Goal: Task Accomplishment & Management: Manage account settings

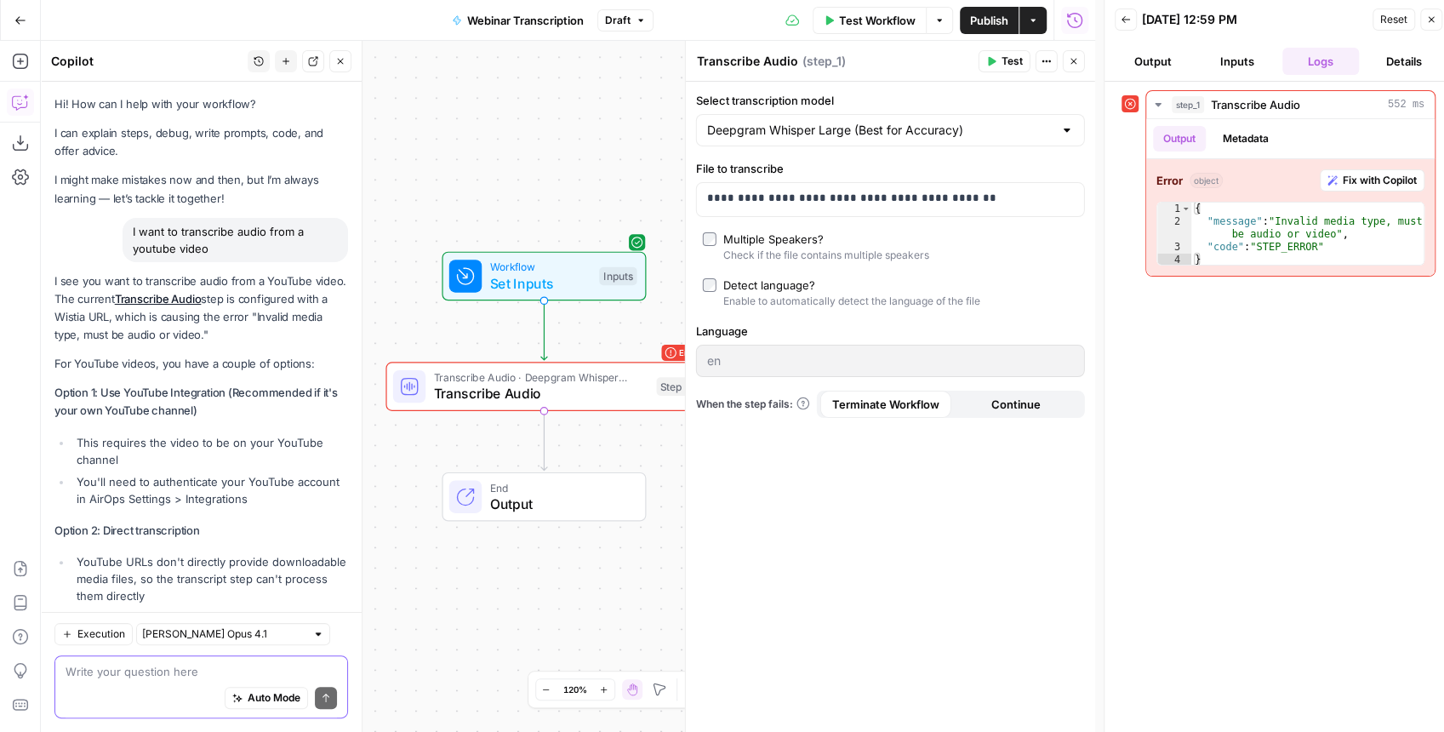
scroll to position [692, 0]
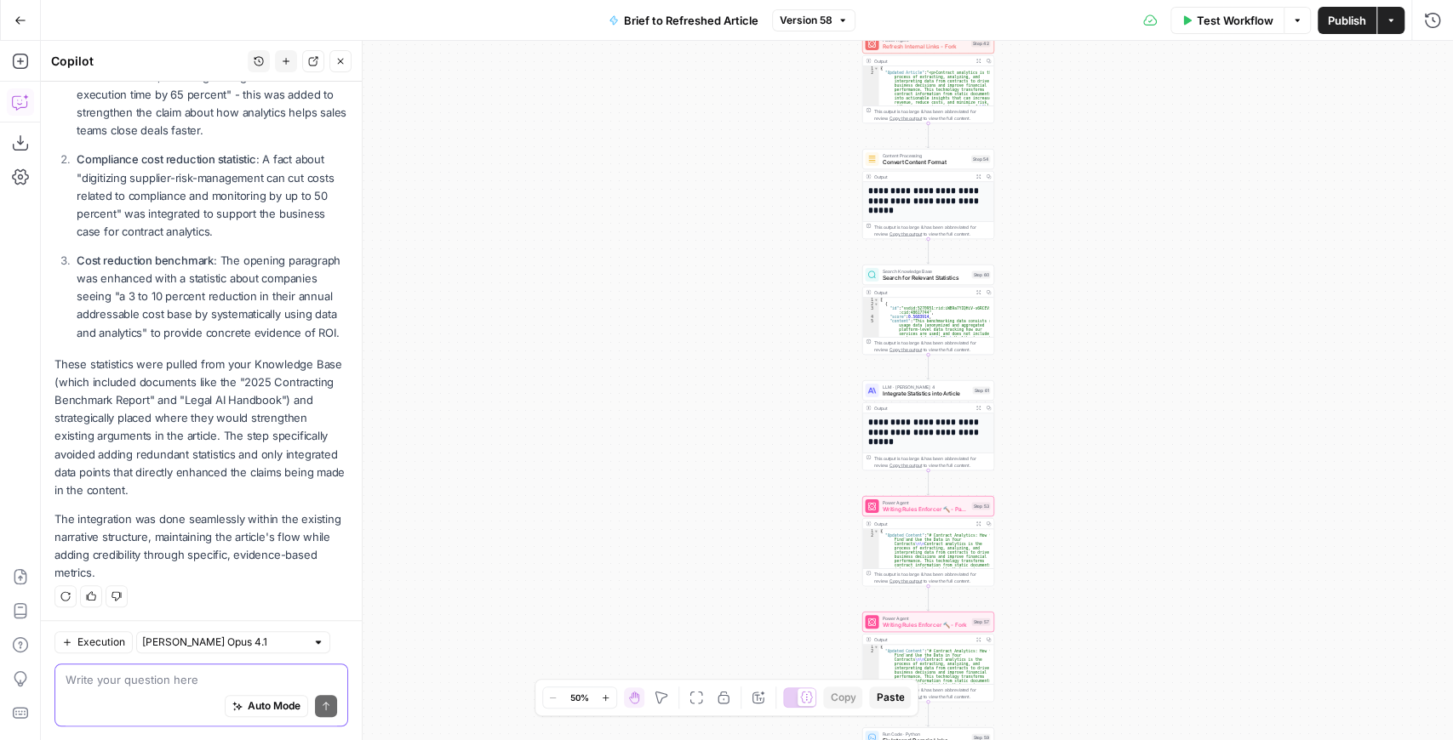
scroll to position [374, 0]
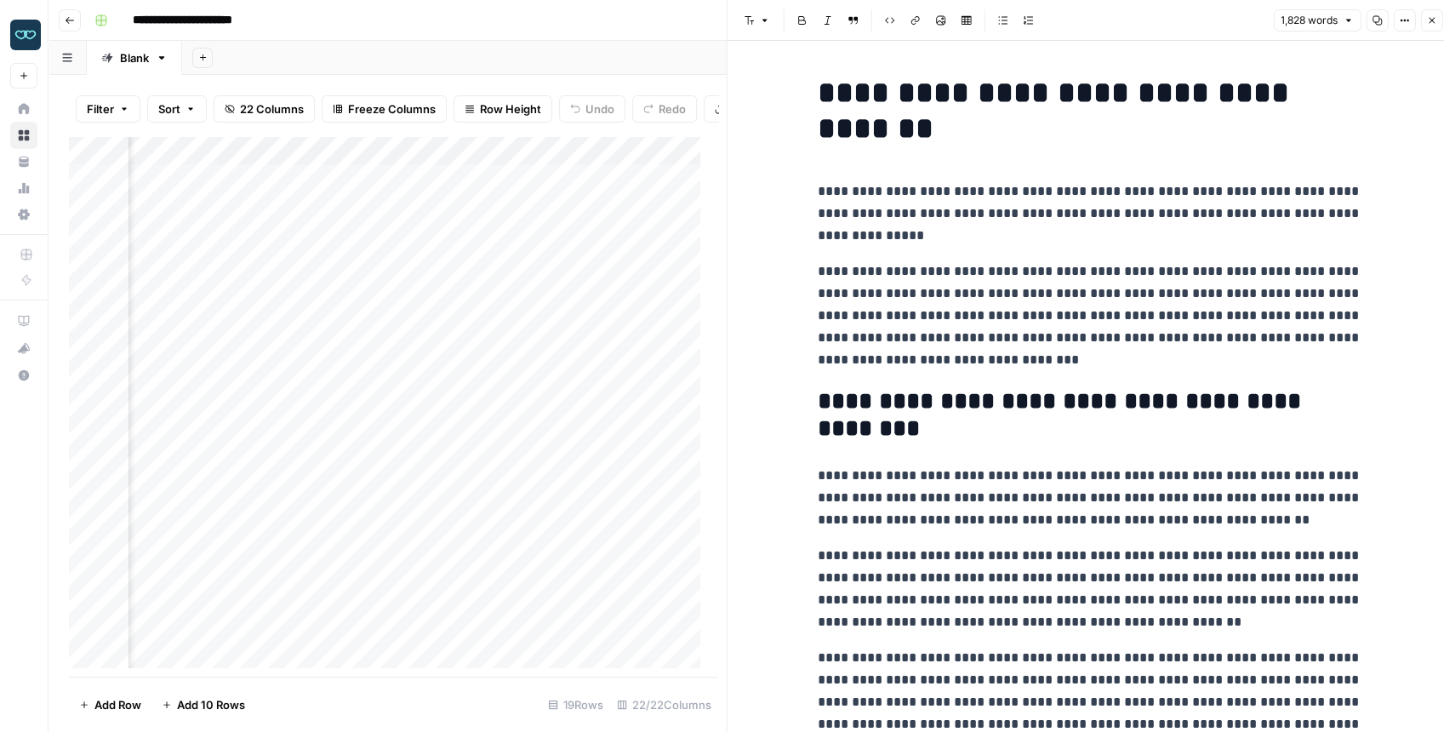
scroll to position [1362, 0]
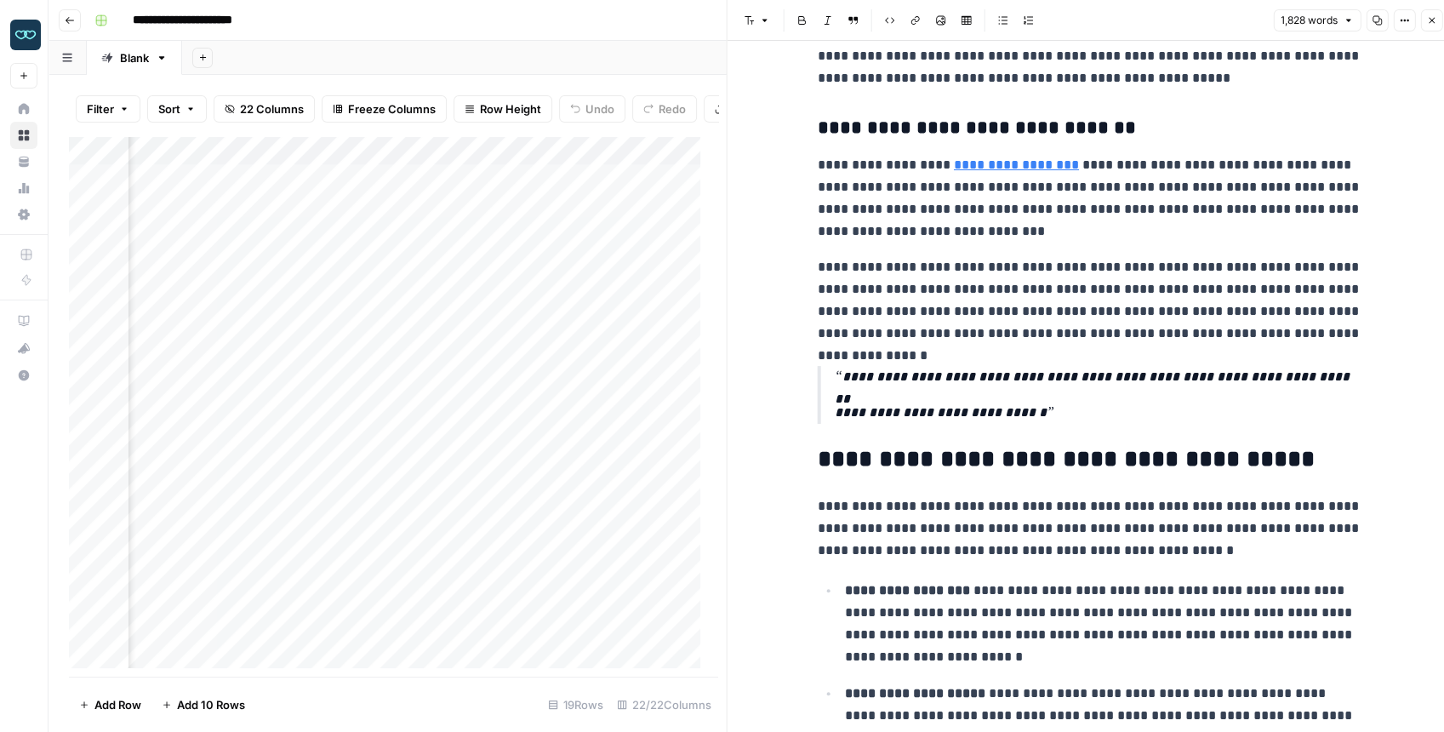
click at [32, 31] on img "Workspace: Zola Inc" at bounding box center [25, 35] width 31 height 31
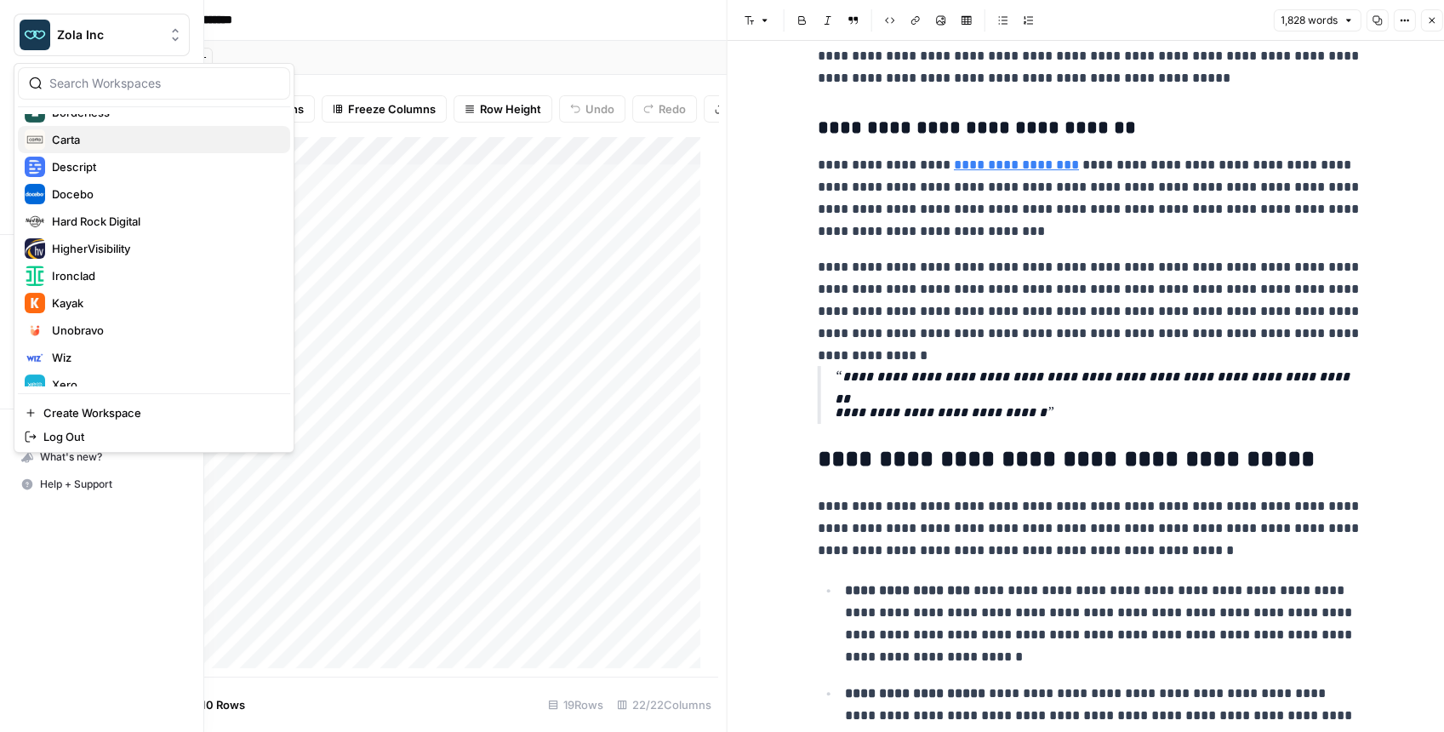
scroll to position [245, 0]
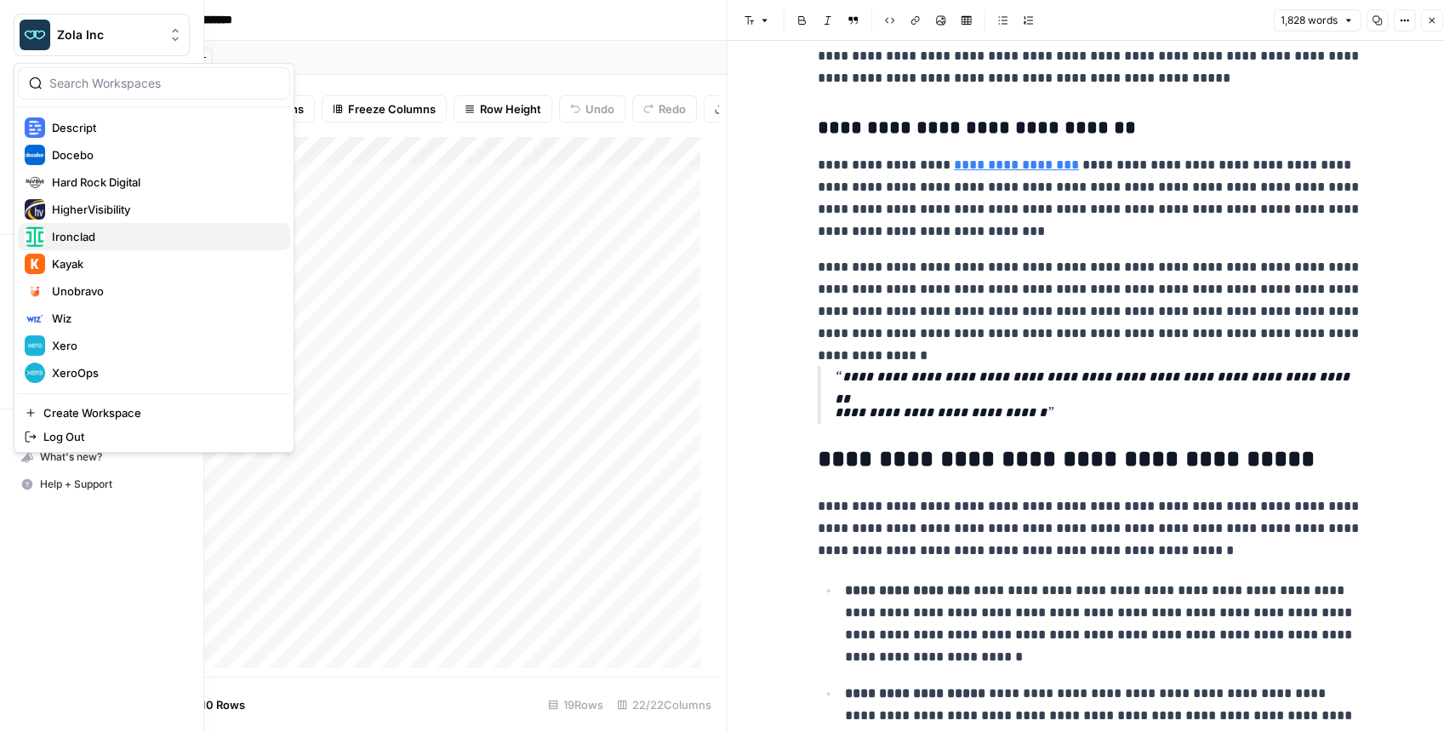
click at [136, 238] on span "Ironclad" at bounding box center [164, 236] width 225 height 17
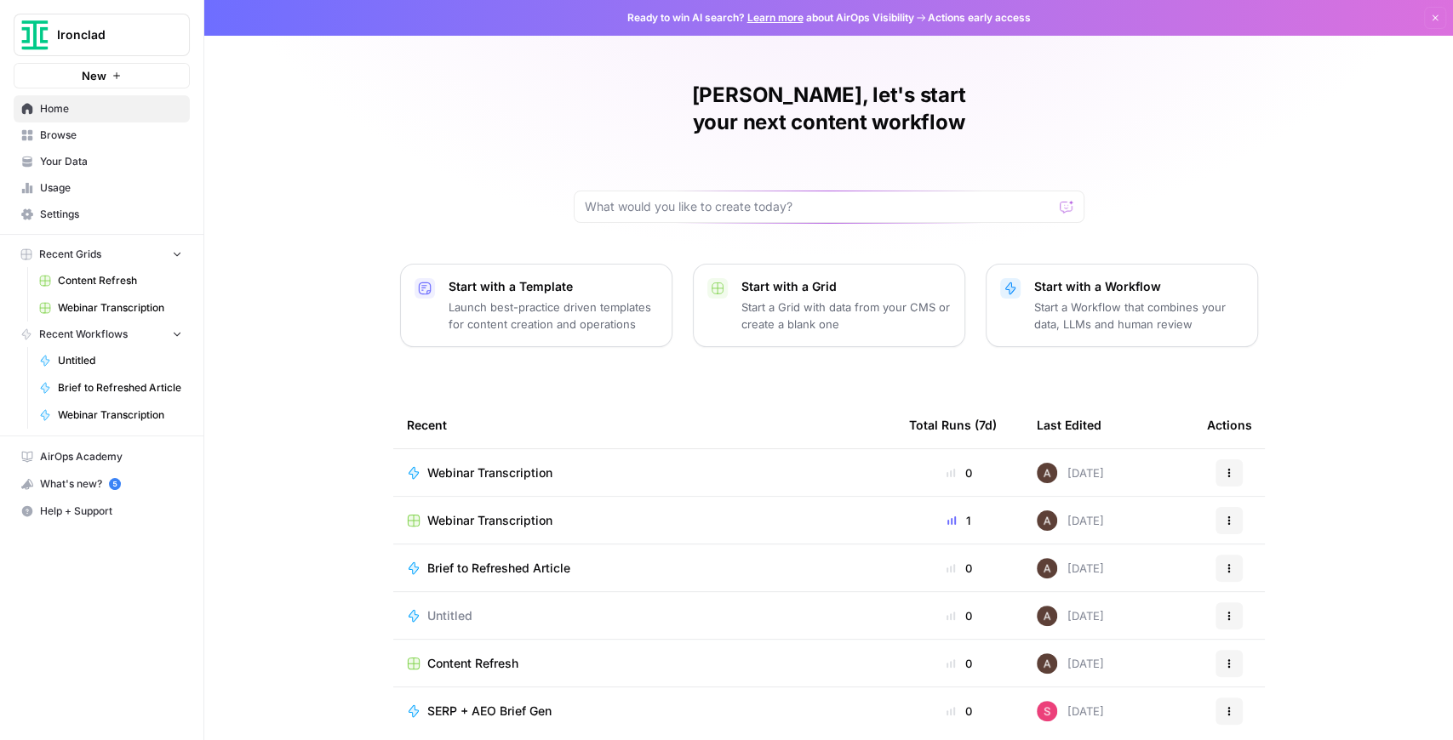
click at [133, 133] on span "Browse" at bounding box center [111, 135] width 142 height 15
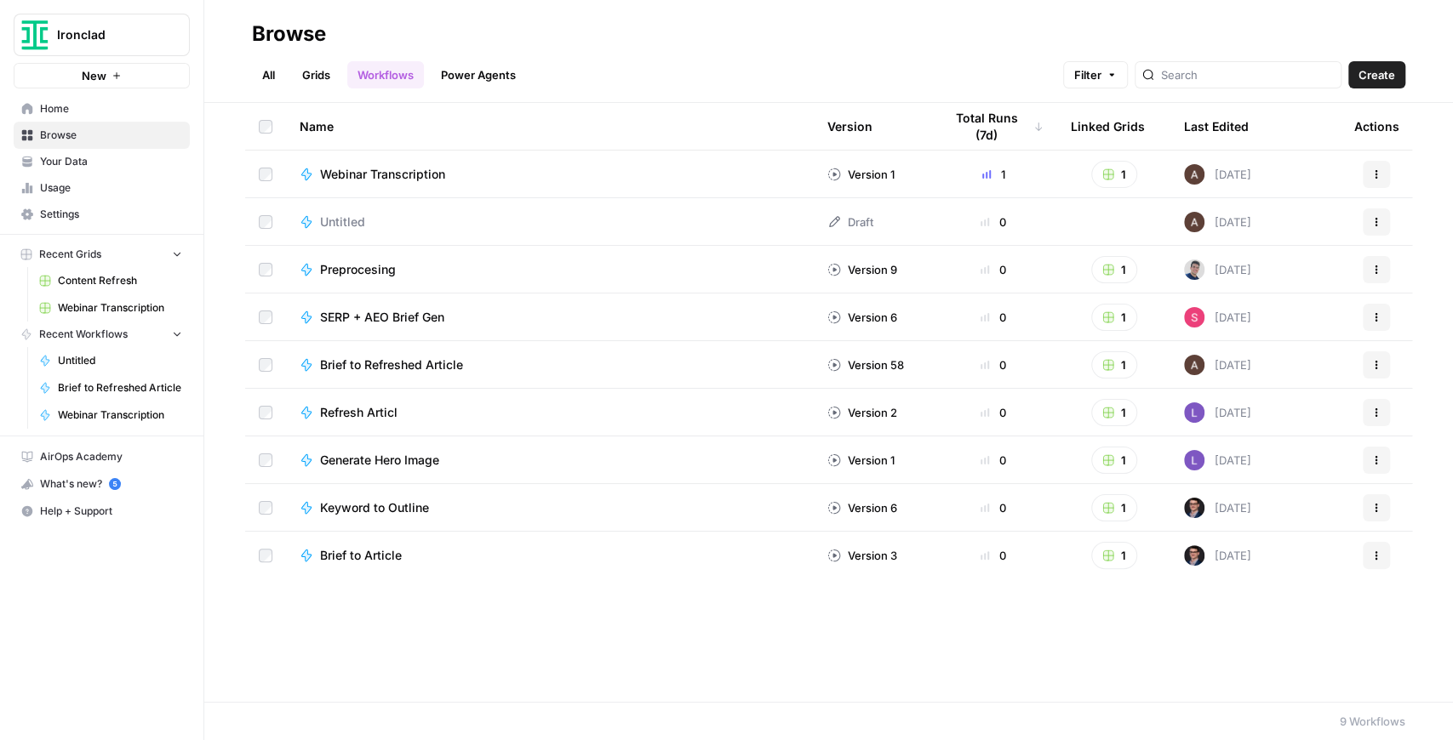
click at [129, 169] on link "Your Data" at bounding box center [102, 161] width 176 height 27
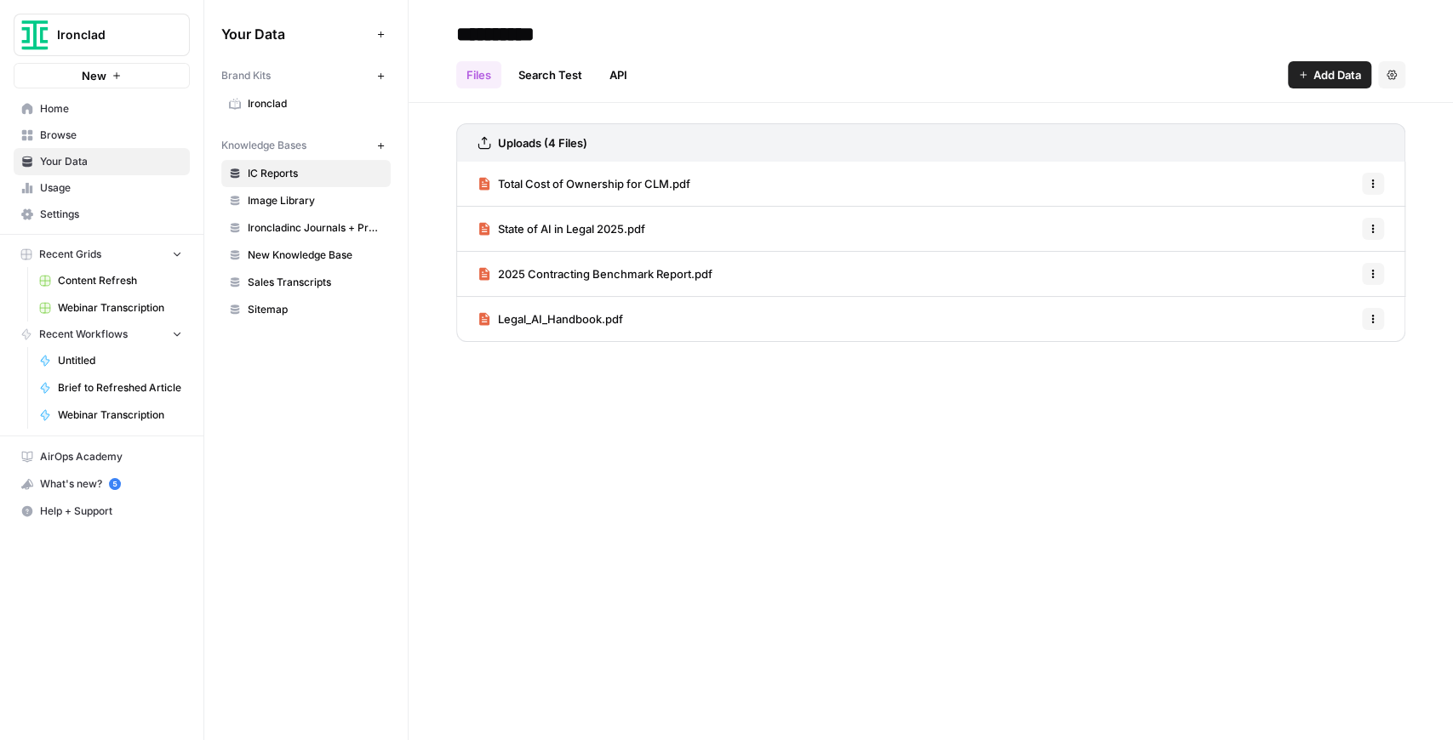
click at [282, 111] on link "Ironclad" at bounding box center [305, 103] width 169 height 27
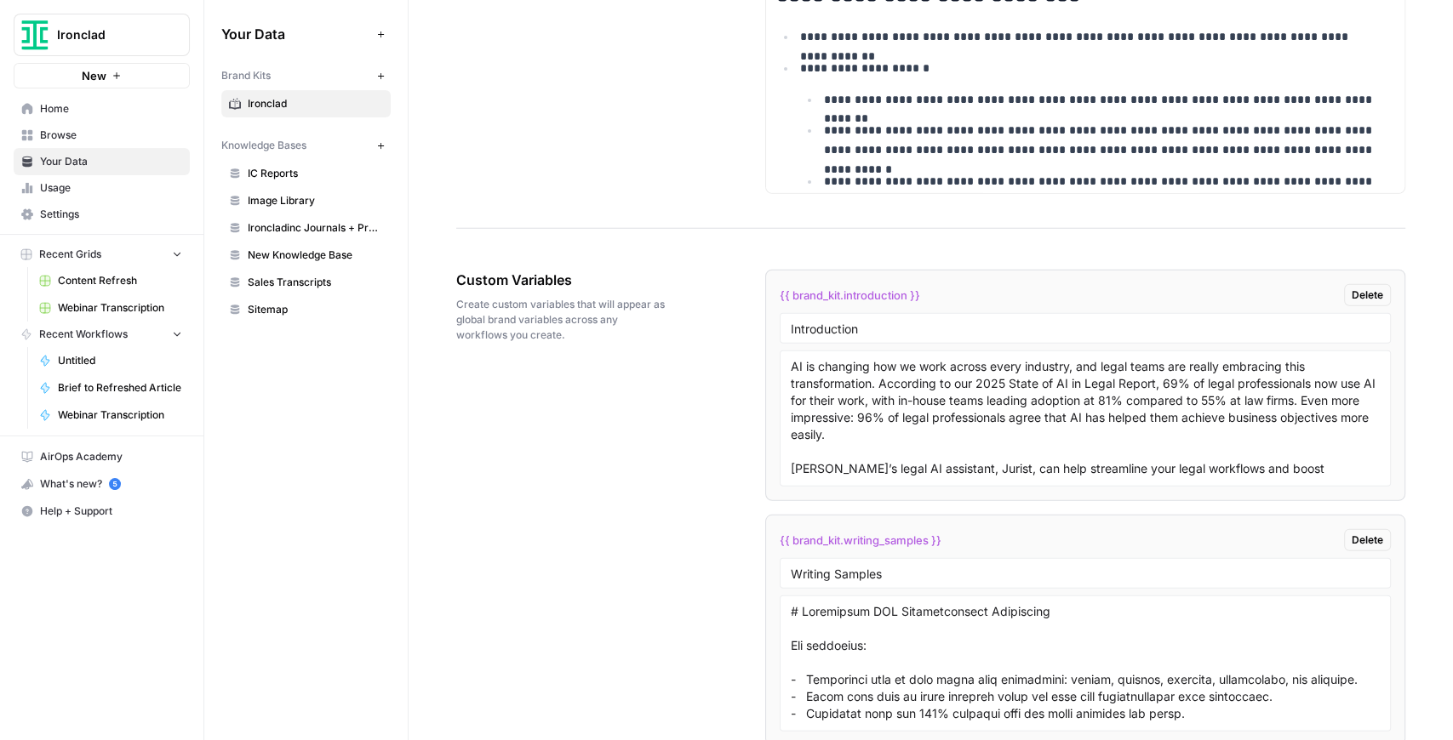
scroll to position [3345, 0]
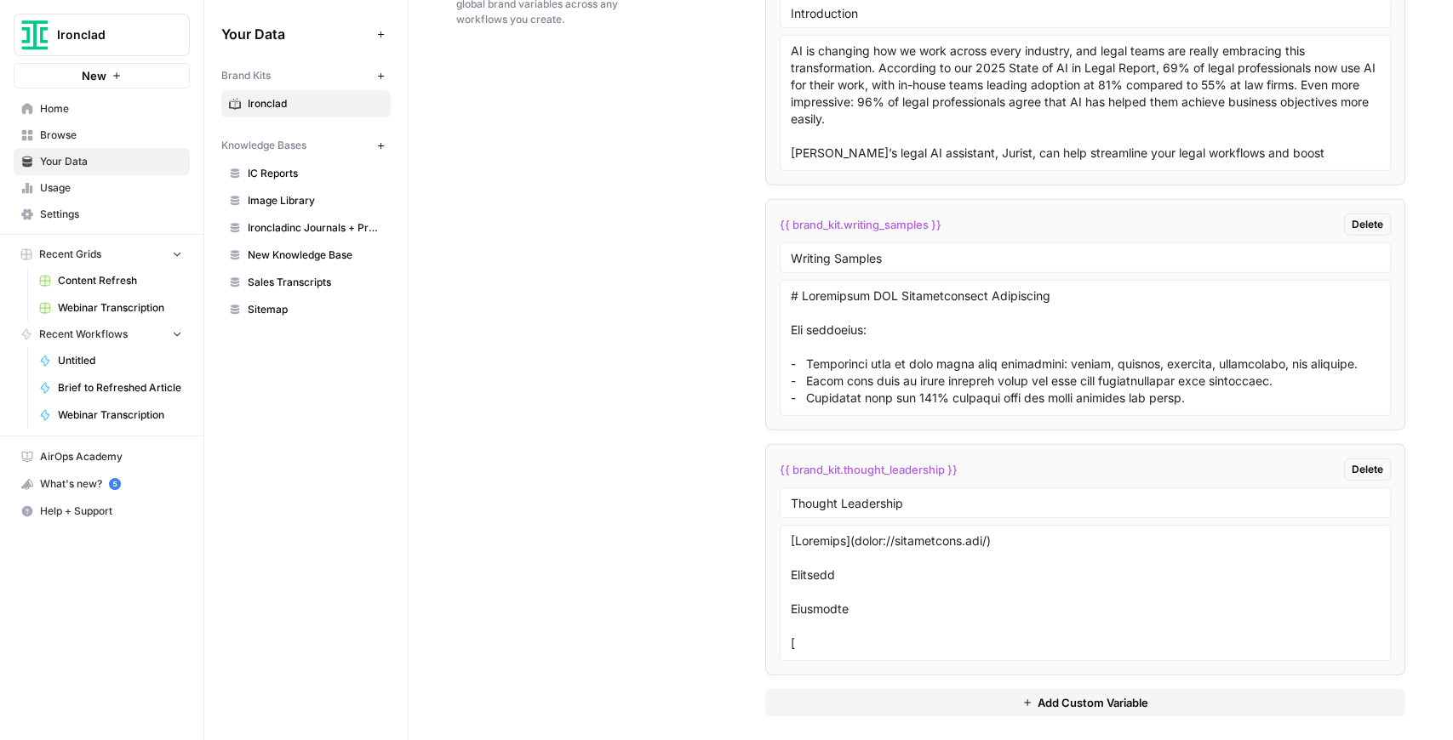
click at [1071, 694] on span "Add Custom Variable" at bounding box center [1092, 702] width 111 height 17
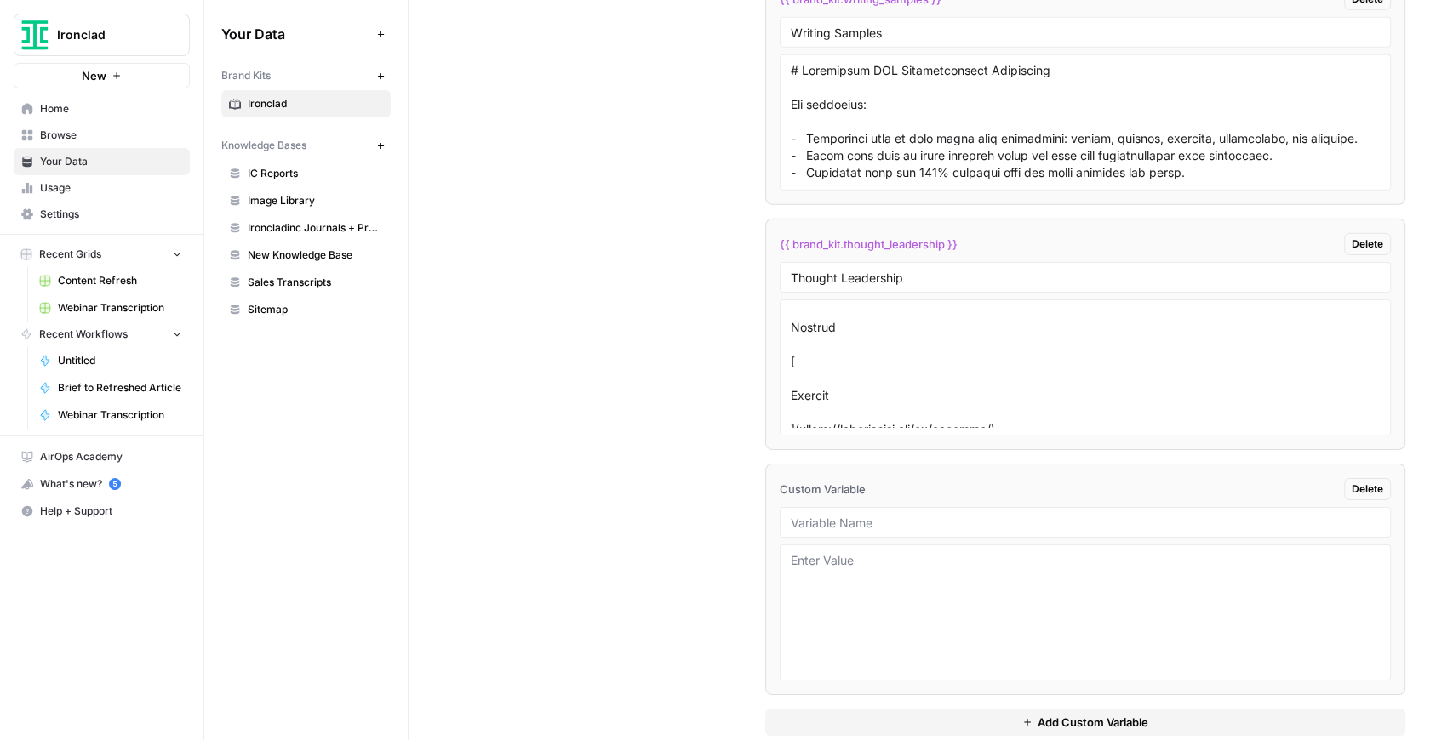
scroll to position [3573, 0]
click at [915, 520] on div at bounding box center [1085, 520] width 611 height 31
click at [896, 513] on input "text" at bounding box center [1085, 520] width 589 height 15
type input "Writing Samples 2"
click at [923, 578] on textarea at bounding box center [1085, 611] width 589 height 121
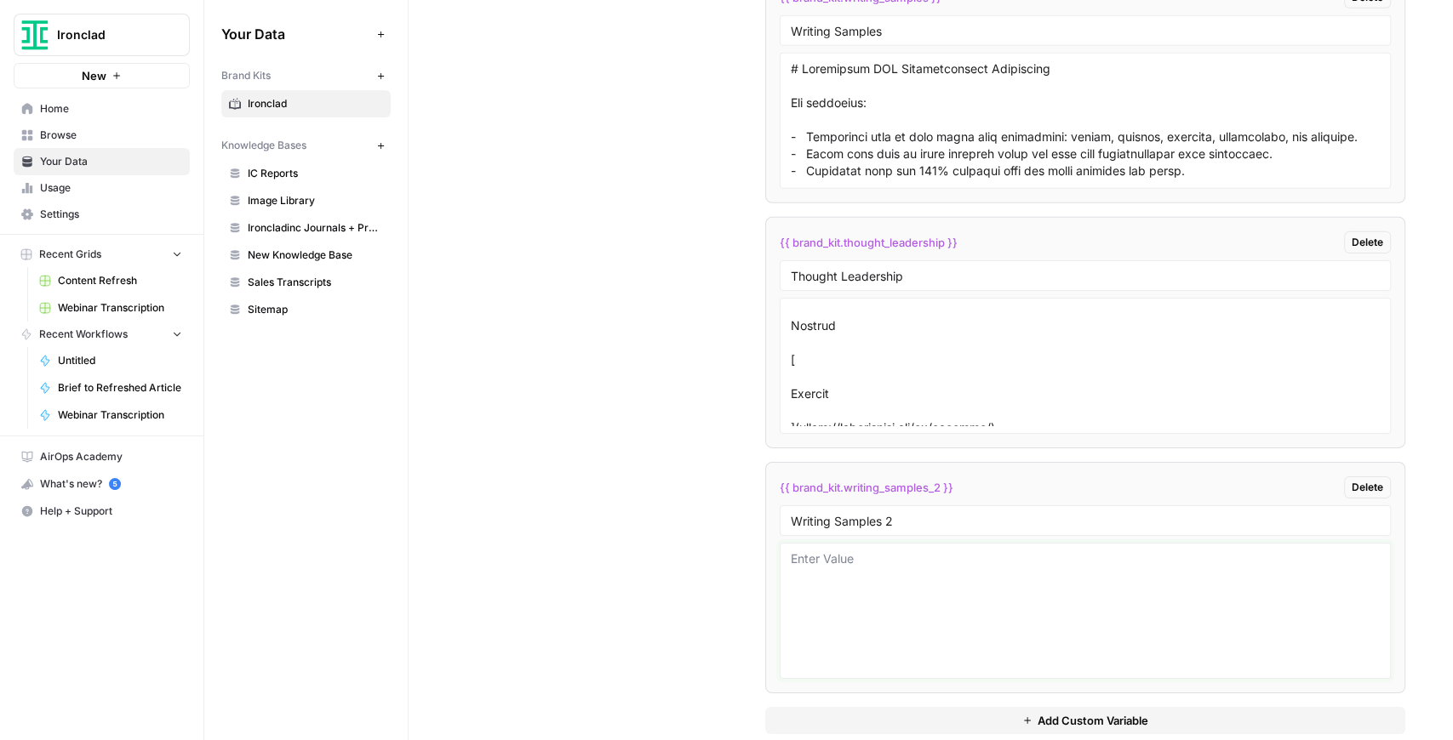
paste textarea "# A Tactical Guide to Managing Up: 30 Tips from the Smartest People We Know Top…"
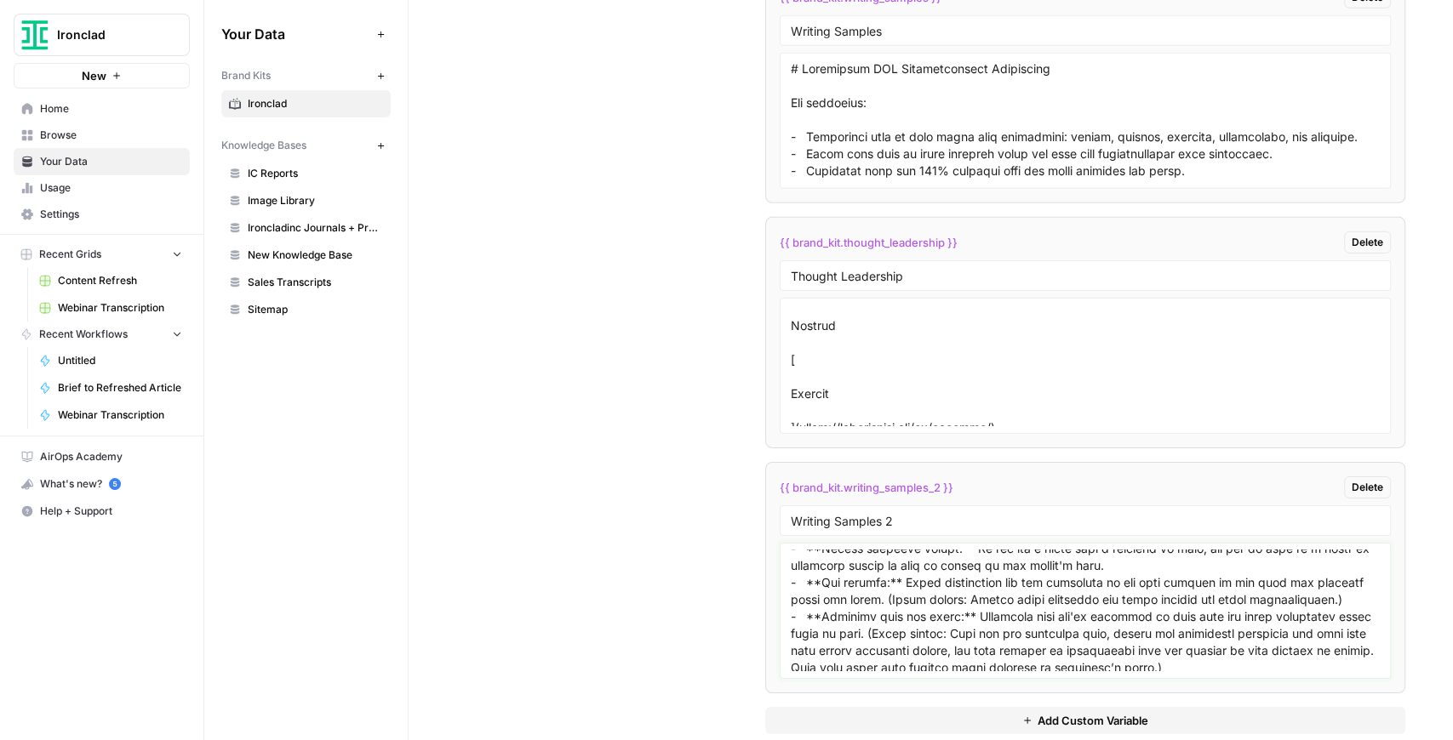
scroll to position [11660, 0]
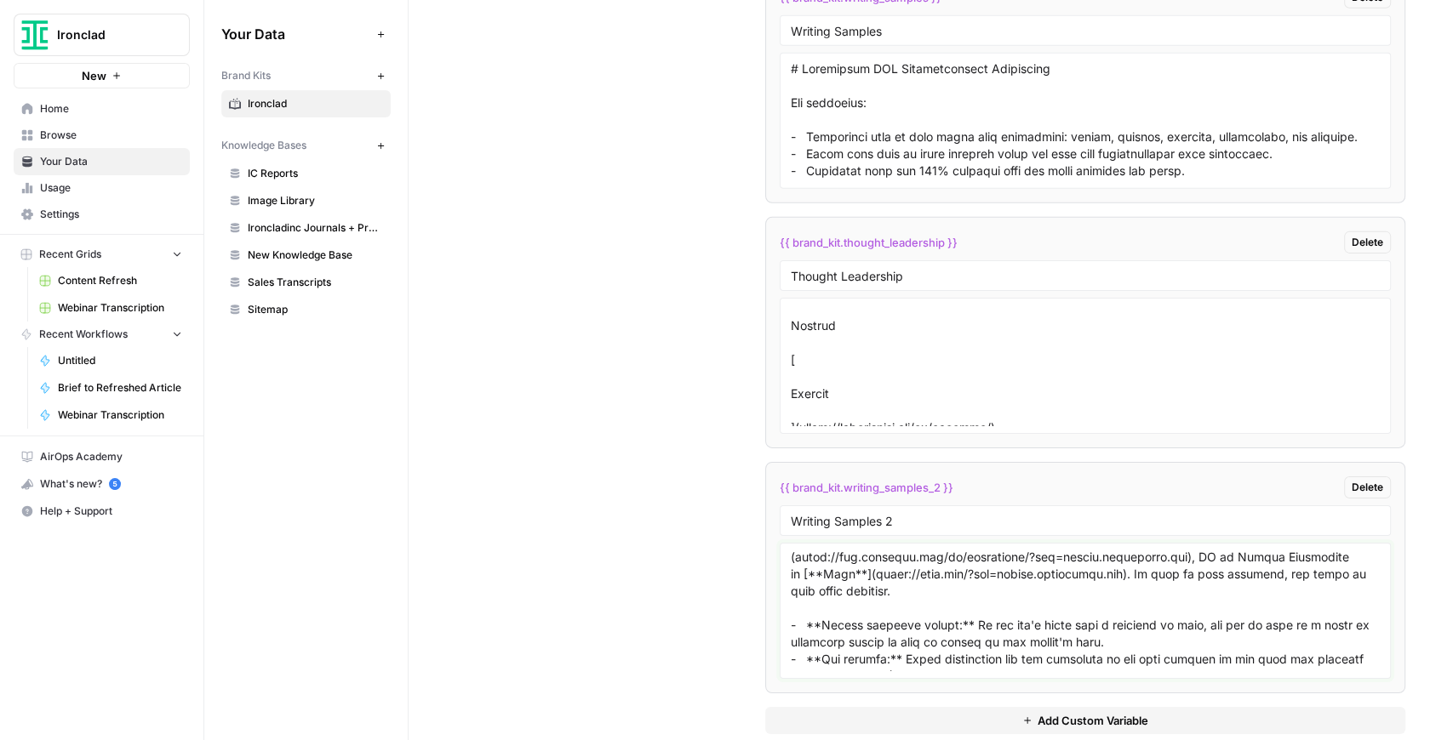
click at [996, 651] on textarea at bounding box center [1085, 611] width 589 height 121
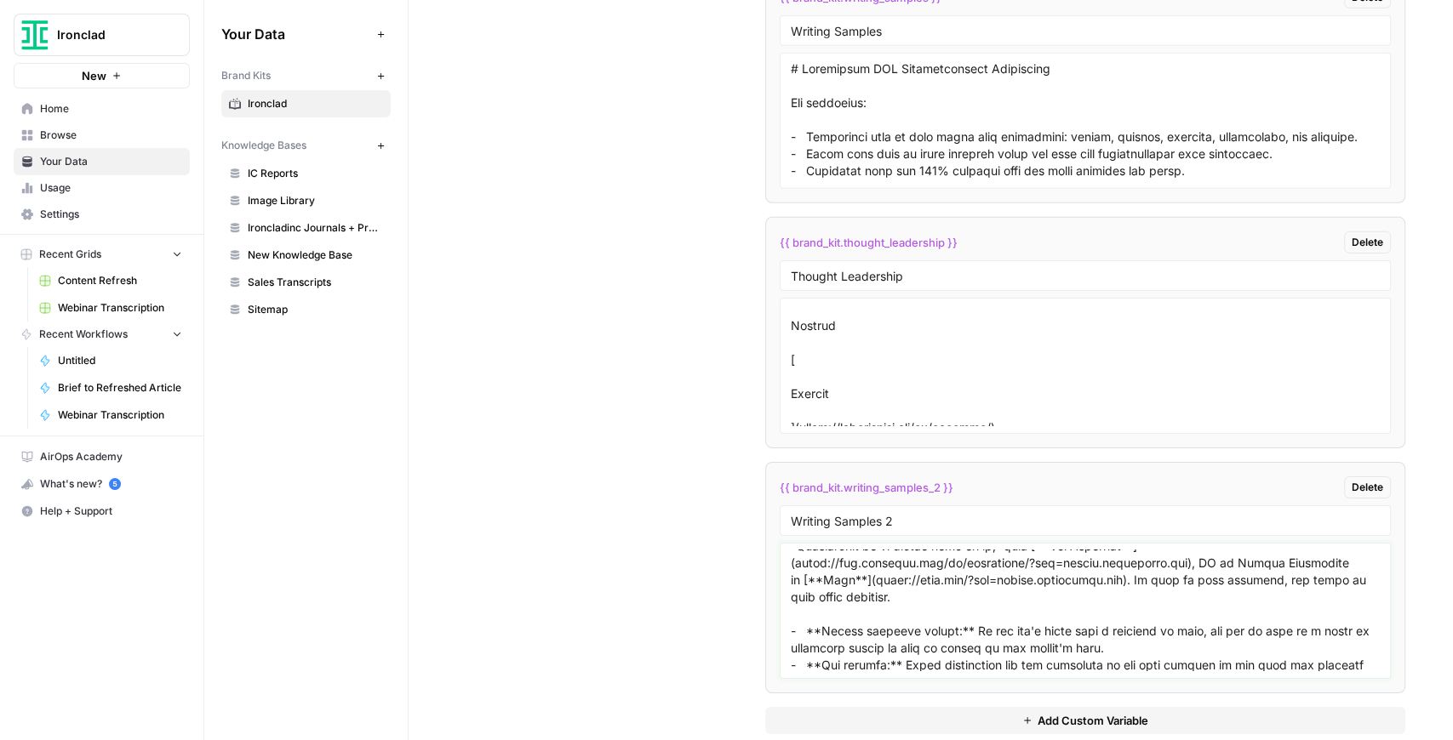
paste textarea "# How forward-thinking businesses are preparing their finance teams for the fut…"
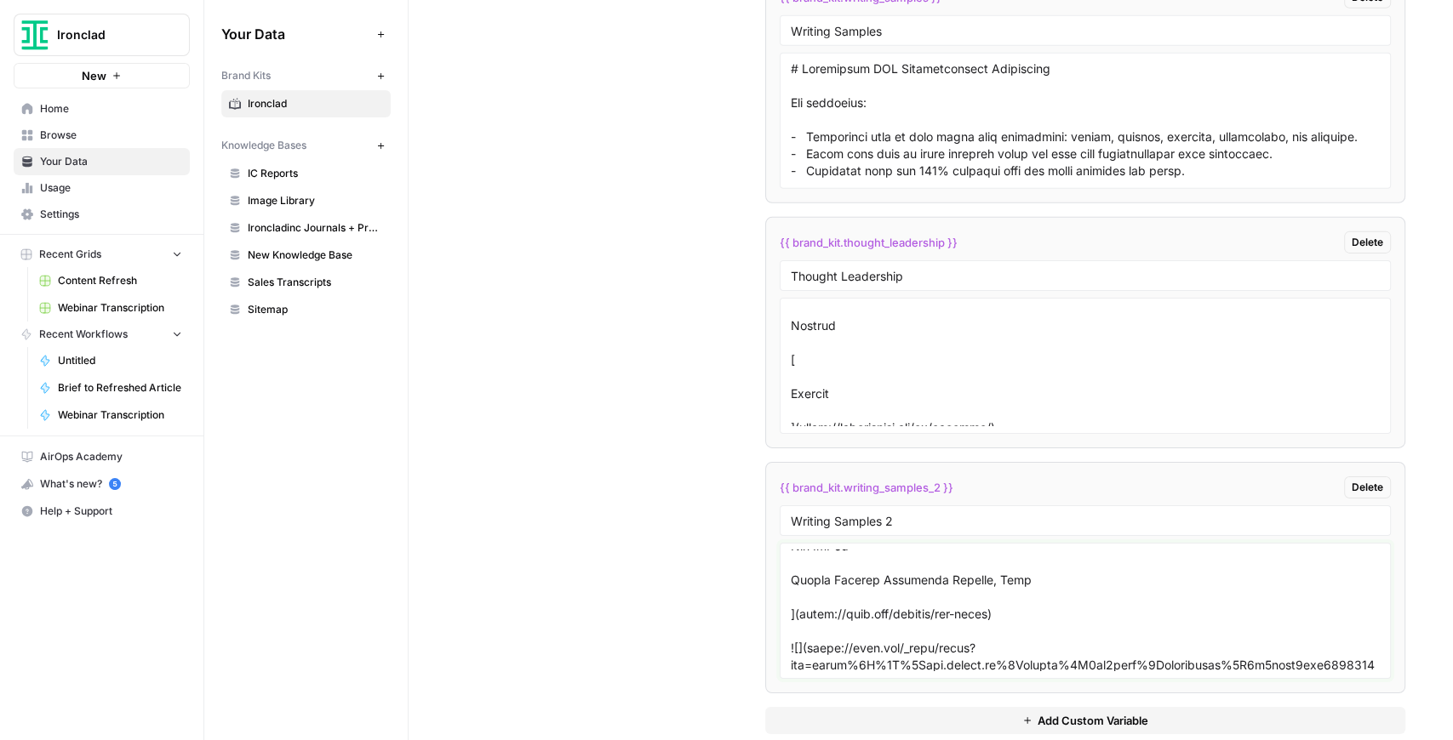
scroll to position [16369, 0]
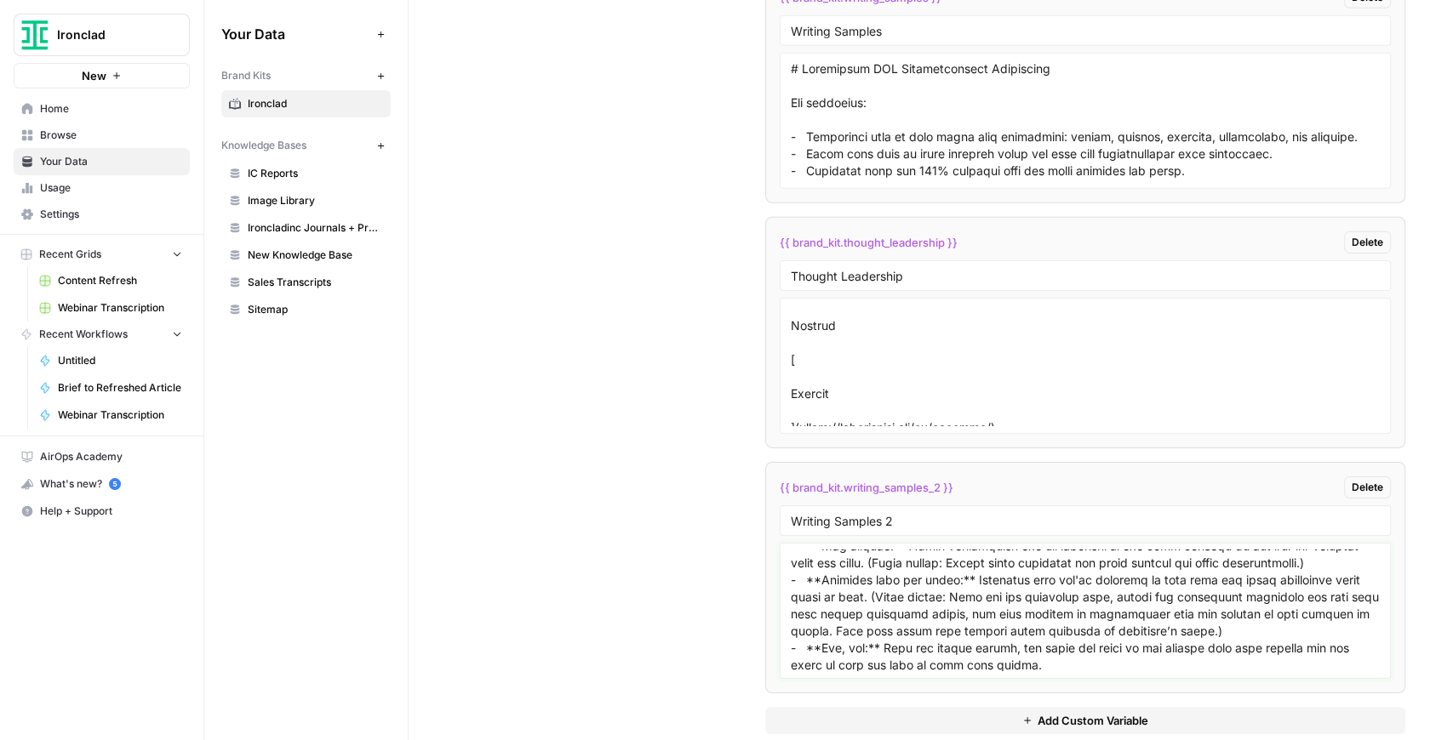
type textarea "# A Tactical Guide to Managing Up: 30 Tips from the Smartest People We Know Top…"
click at [946, 517] on div "Writing Samples 2" at bounding box center [1085, 520] width 611 height 31
click at [948, 513] on input "Writing Samples 2" at bounding box center [1085, 520] width 589 height 15
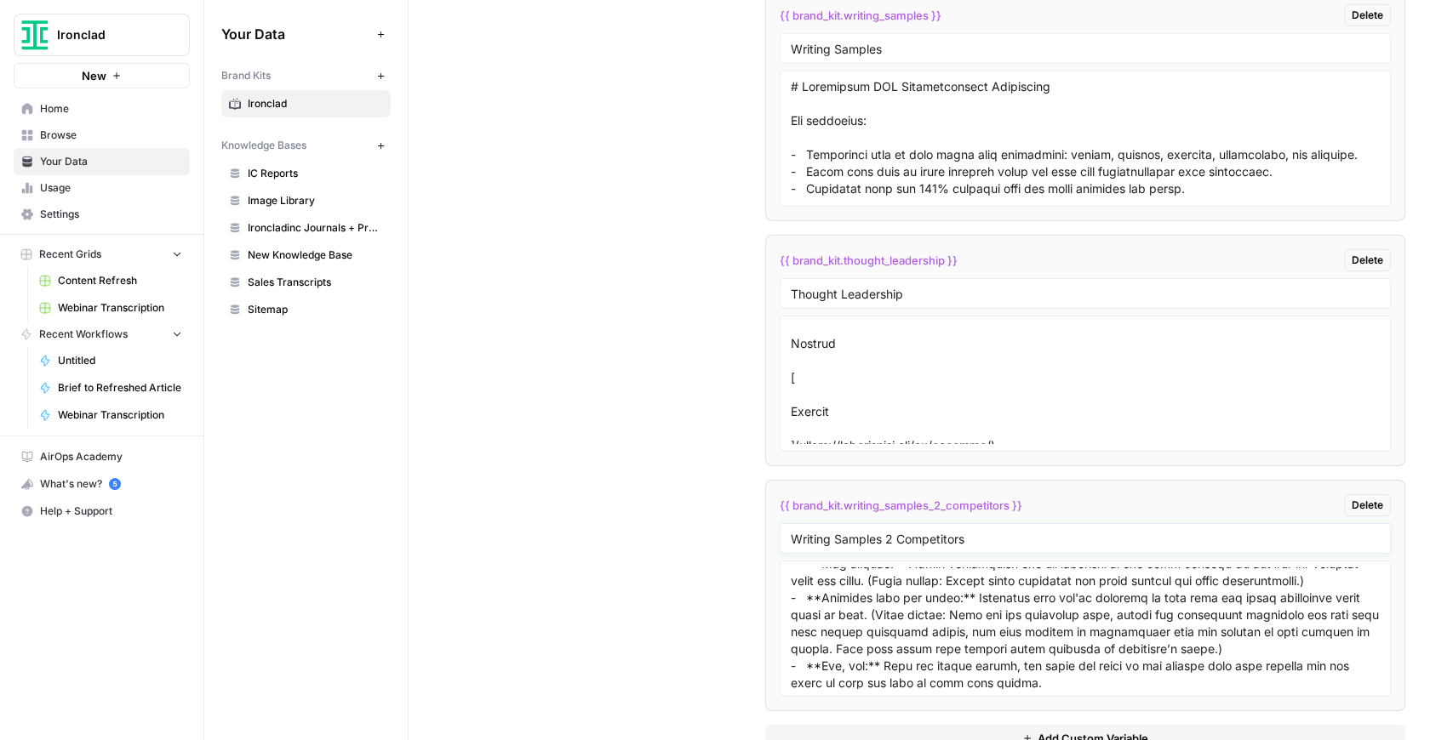
scroll to position [3590, 0]
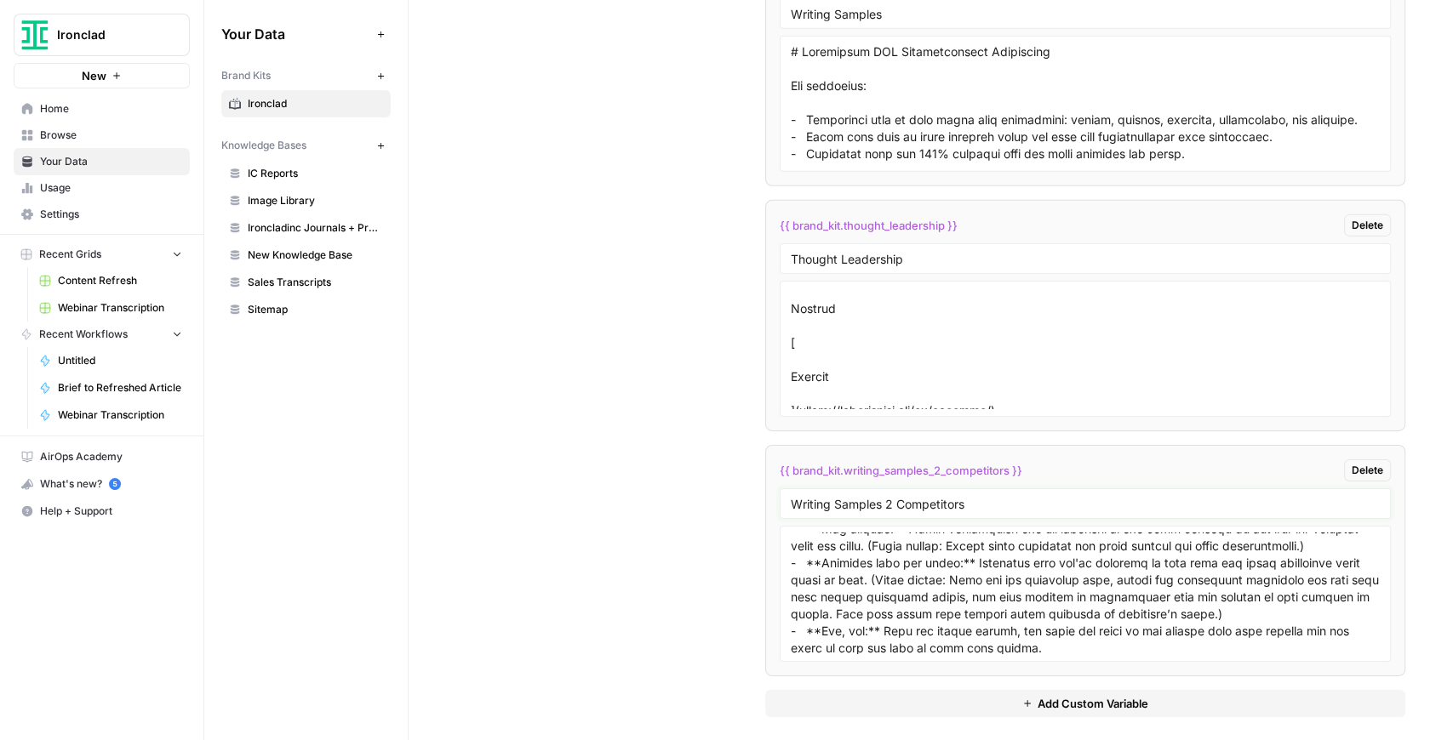
drag, startPoint x: 967, startPoint y: 494, endPoint x: 903, endPoint y: 507, distance: 65.1
click at [896, 502] on div "Writing Samples 2 Competitors" at bounding box center [1085, 503] width 611 height 31
type input "Writing Samples Other Companies"
